Goal: Check status: Check status

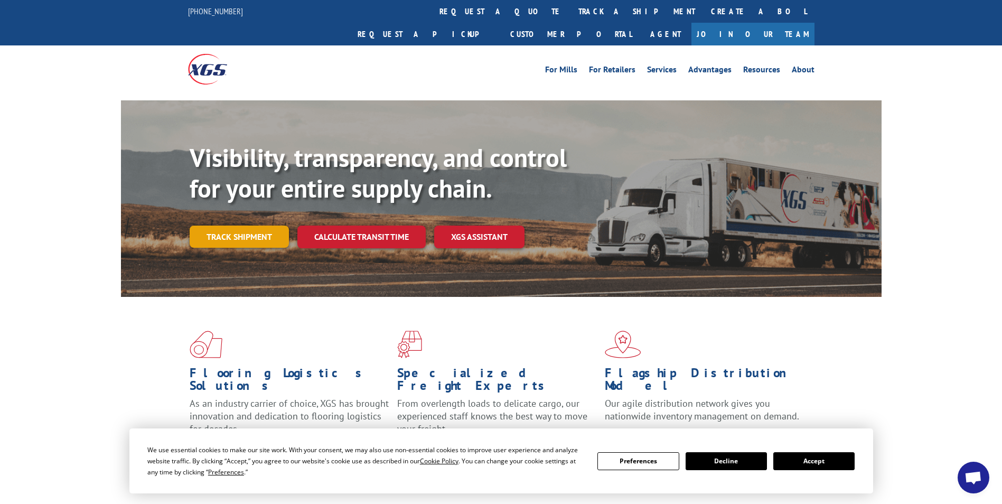
click at [276, 225] on link "Track shipment" at bounding box center [239, 236] width 99 height 22
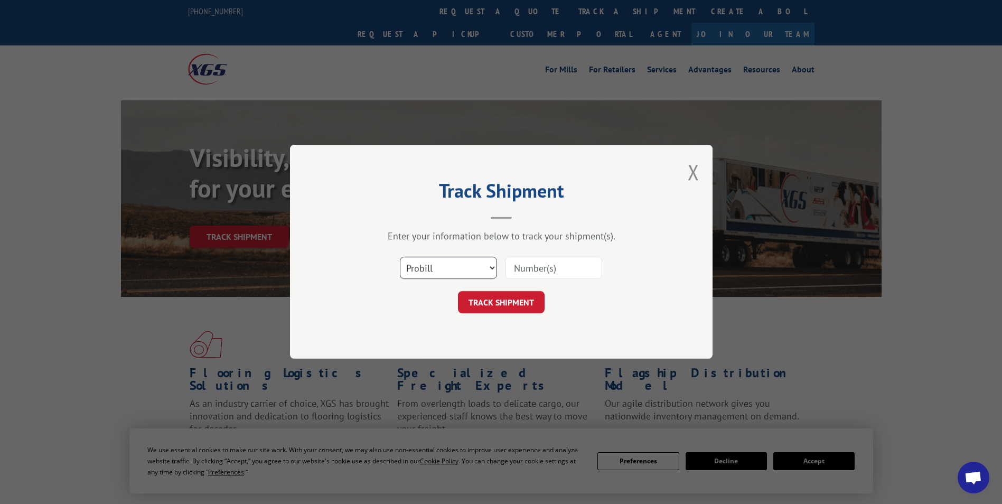
click at [490, 271] on select "Select category... Probill BOL PO" at bounding box center [448, 268] width 97 height 22
select select "po"
click at [400, 257] on select "Select category... Probill BOL PO" at bounding box center [448, 268] width 97 height 22
click at [523, 269] on input at bounding box center [553, 268] width 97 height 22
type input "C10043"
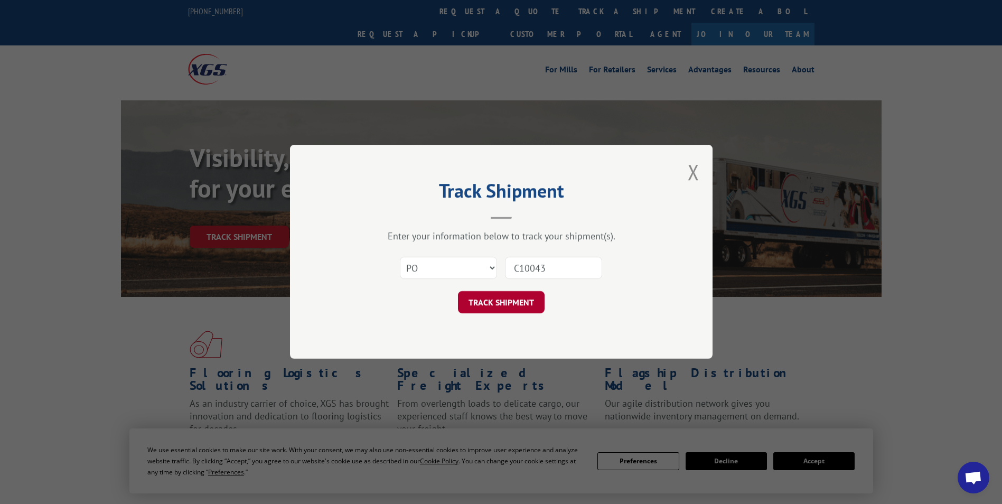
click at [520, 312] on button "TRACK SHIPMENT" at bounding box center [501, 302] width 87 height 22
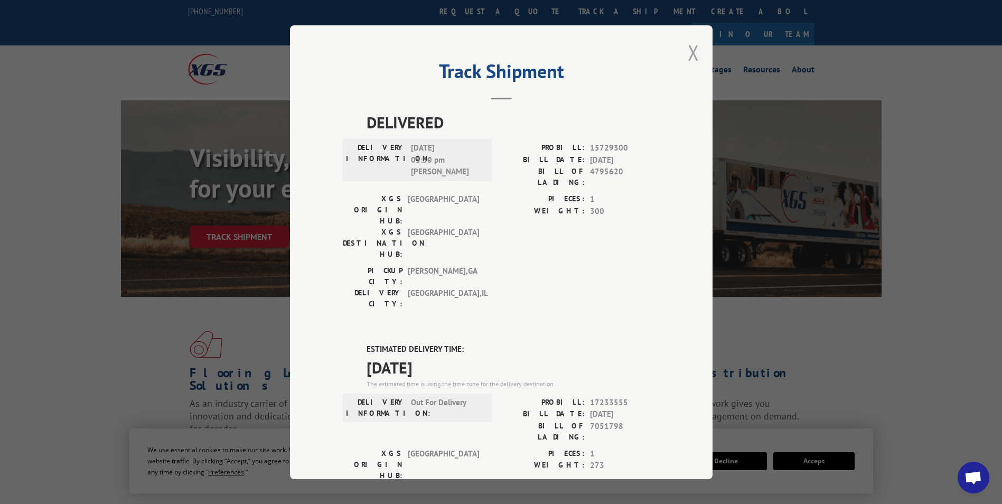
click at [687, 48] on button "Close modal" at bounding box center [693, 53] width 12 height 28
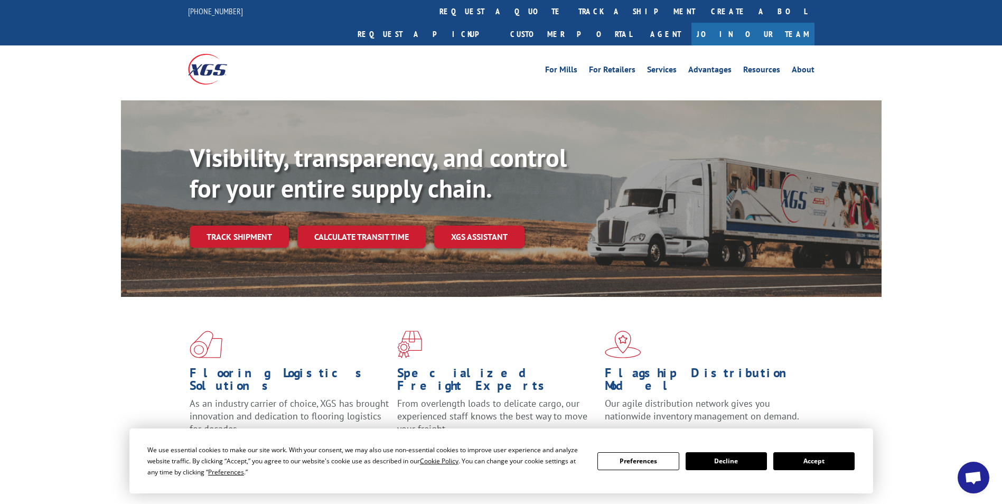
drag, startPoint x: 272, startPoint y: 210, endPoint x: 273, endPoint y: 215, distance: 5.8
click at [272, 225] on link "Track shipment" at bounding box center [239, 236] width 99 height 22
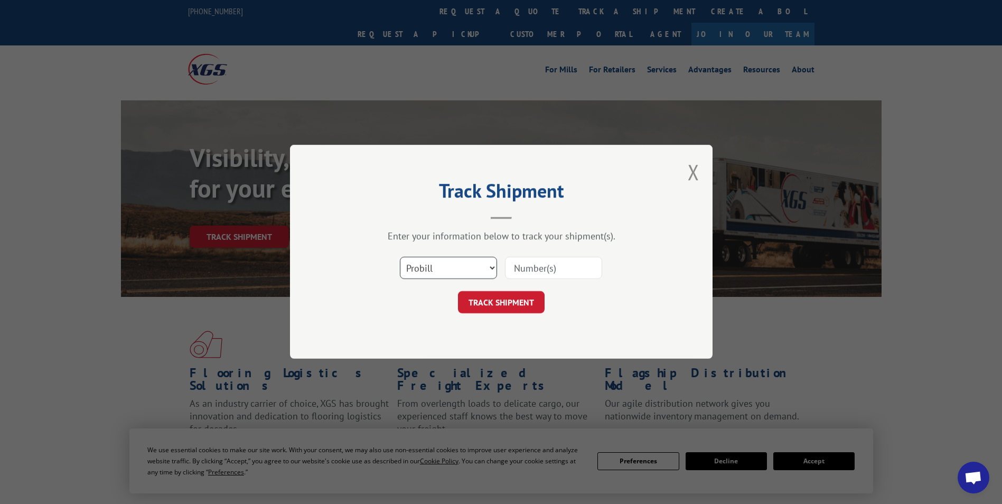
click at [487, 267] on select "Select category... Probill BOL PO" at bounding box center [448, 268] width 97 height 22
select select "bol"
click at [400, 257] on select "Select category... Probill BOL PO" at bounding box center [448, 268] width 97 height 22
click at [558, 267] on input at bounding box center [553, 268] width 97 height 22
type input "2870094"
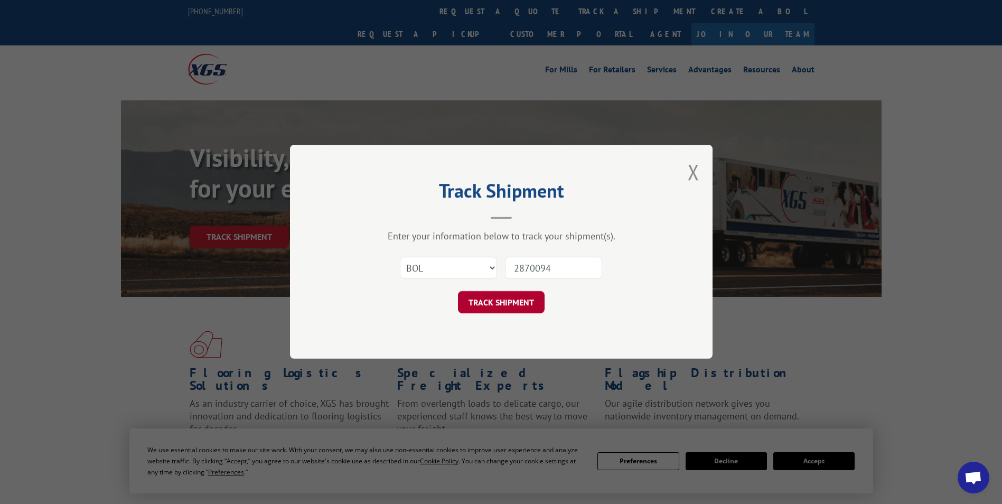
click at [486, 301] on button "TRACK SHIPMENT" at bounding box center [501, 302] width 87 height 22
